Goal: Information Seeking & Learning: Learn about a topic

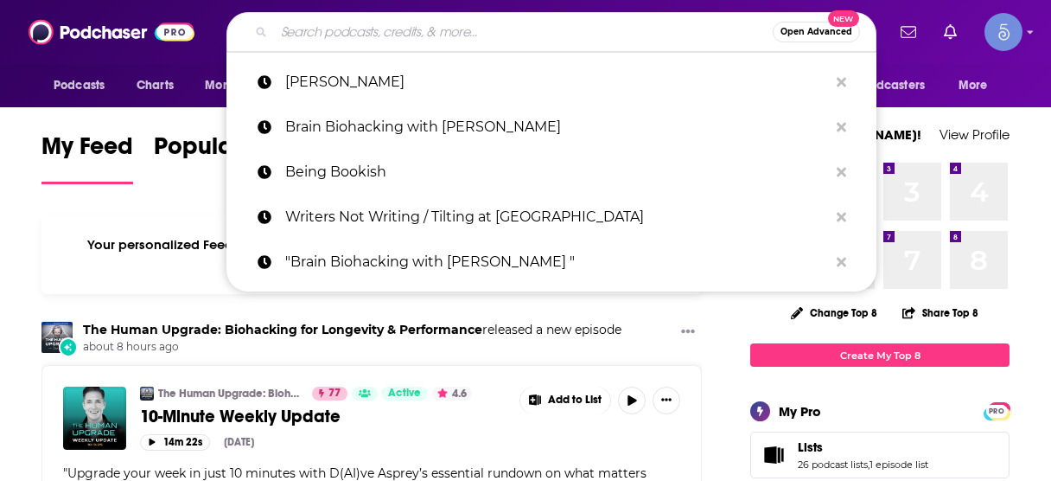
click at [411, 35] on input "Search podcasts, credits, & more..." at bounding box center [523, 32] width 499 height 28
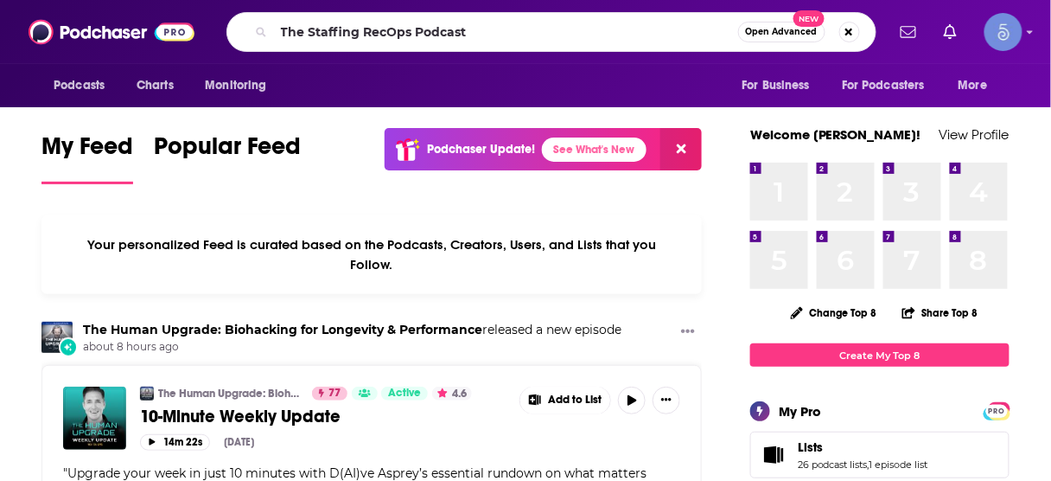
type input "The Staffing RecOps Podcast"
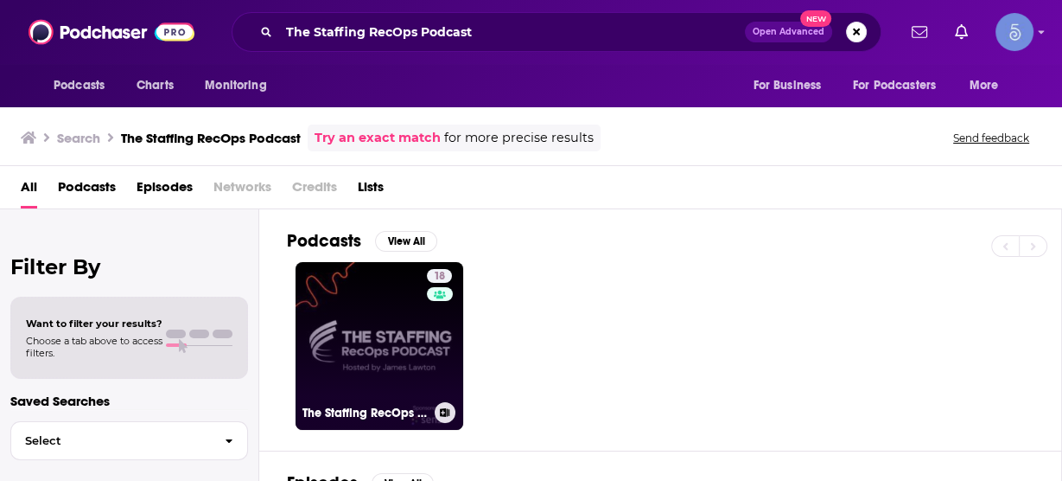
click at [375, 319] on link "18 The Staffing RecOps Podcast" at bounding box center [380, 346] width 168 height 168
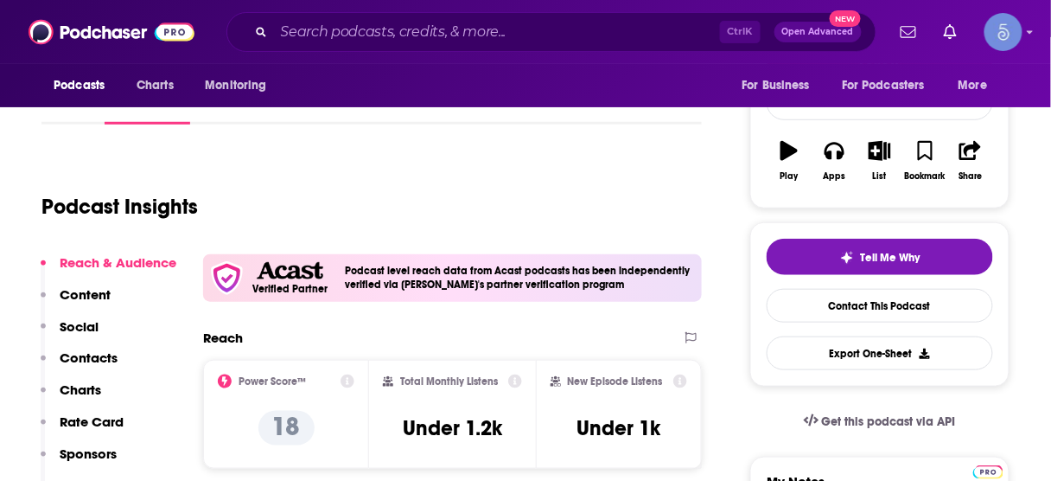
scroll to position [277, 0]
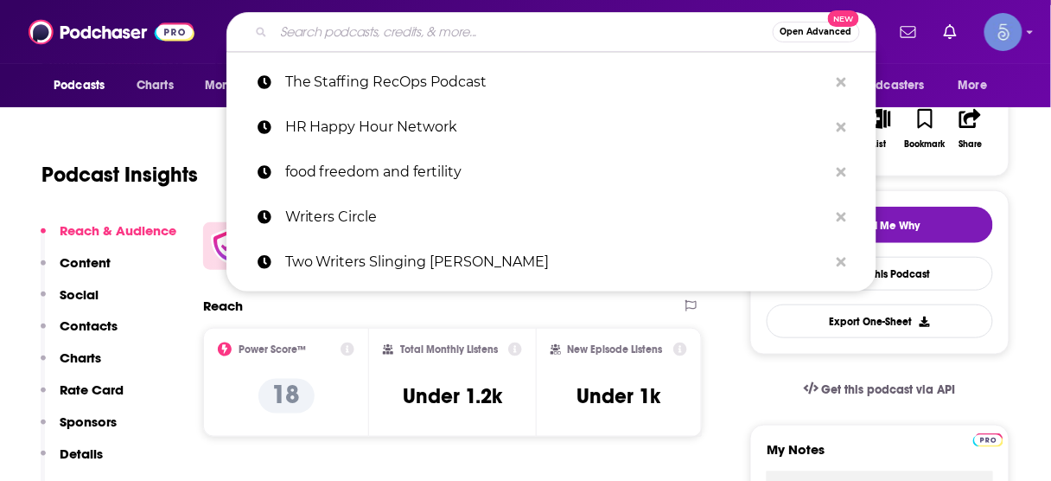
click at [496, 26] on input "Search podcasts, credits, & more..." at bounding box center [523, 32] width 499 height 28
paste input "Food Freedom and Fertility Podcast"
type input "Food Freedom and Fertility Podcast"
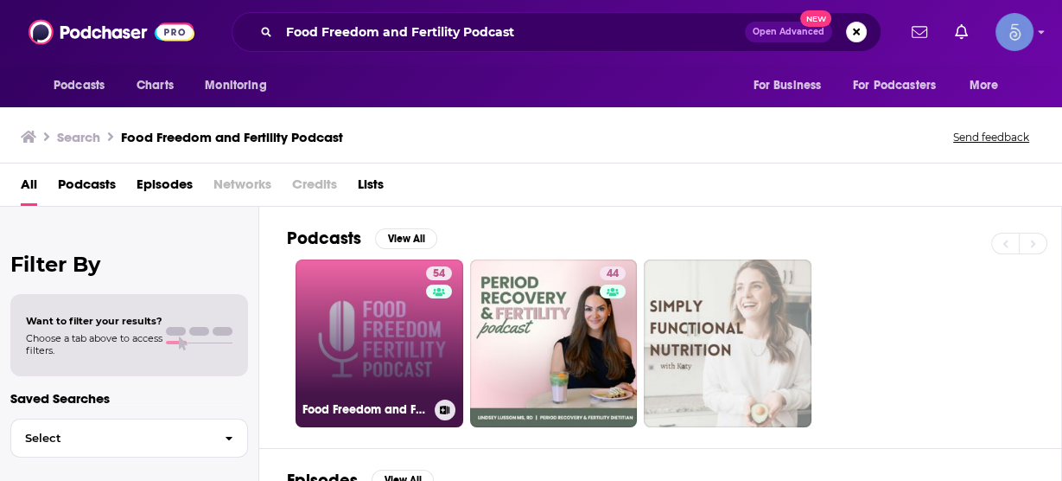
click at [386, 311] on link "54 Food Freedom and Fertility Podcast" at bounding box center [380, 343] width 168 height 168
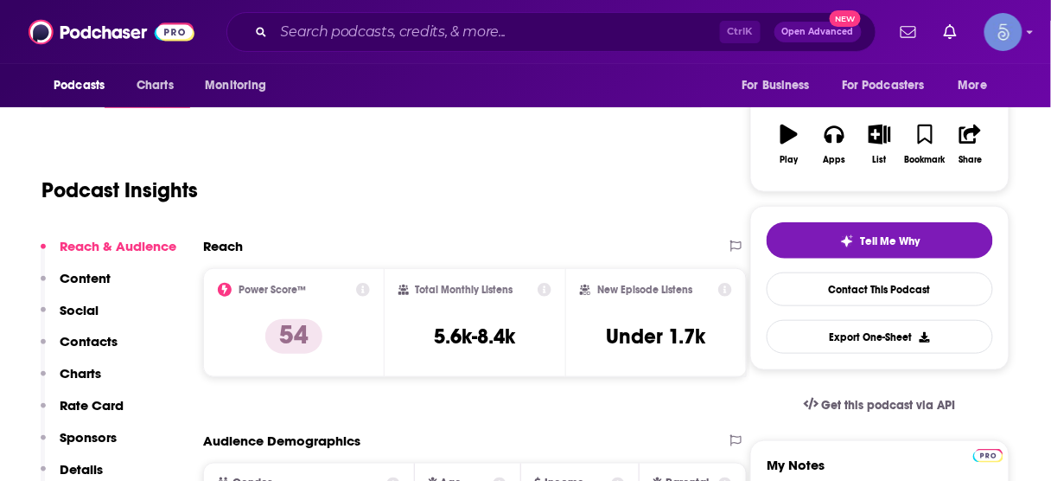
scroll to position [277, 0]
